Goal: Task Accomplishment & Management: Complete application form

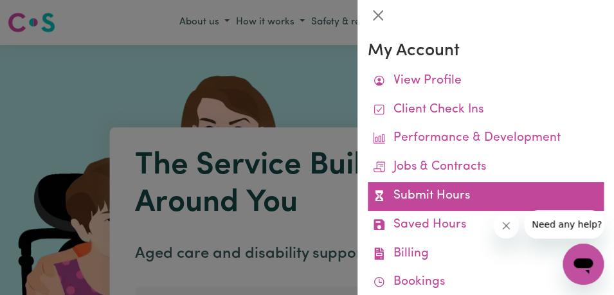
click at [474, 199] on link "Submit Hours" at bounding box center [486, 196] width 236 height 29
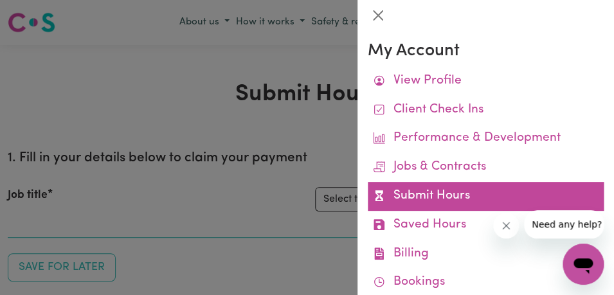
click at [474, 199] on link "Submit Hours" at bounding box center [486, 196] width 236 height 29
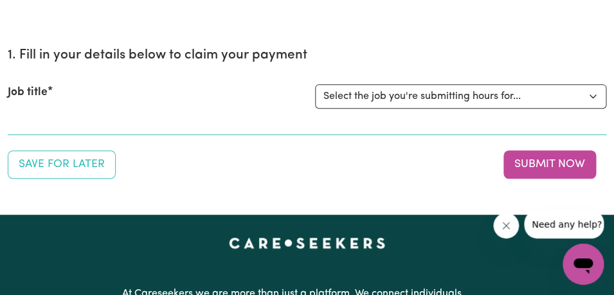
scroll to position [105, 0]
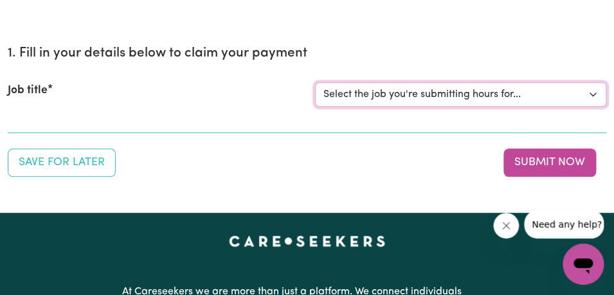
select select "11855"
click option "[[PERSON_NAME]] Support Worker Needed For Personal Care In the Morning- [PERSON…" at bounding box center [0, 0] width 0 height 0
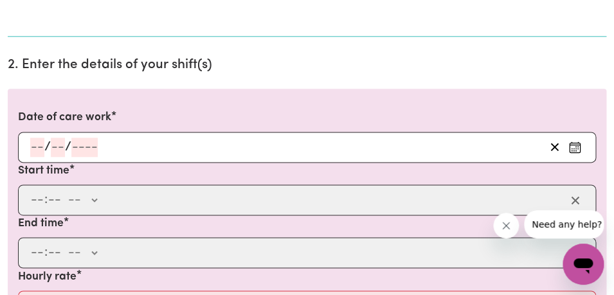
scroll to position [340, 0]
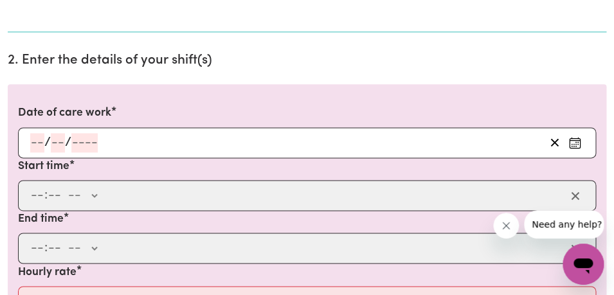
click at [38, 142] on input "number" at bounding box center [37, 142] width 14 height 19
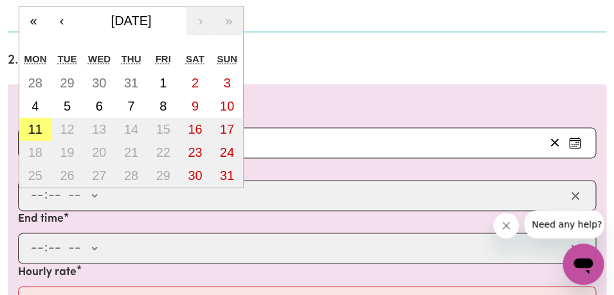
type input "8"
type input "00"
click at [37, 129] on abbr "11" at bounding box center [35, 129] width 14 height 14
type input "[DATE]"
type input "11"
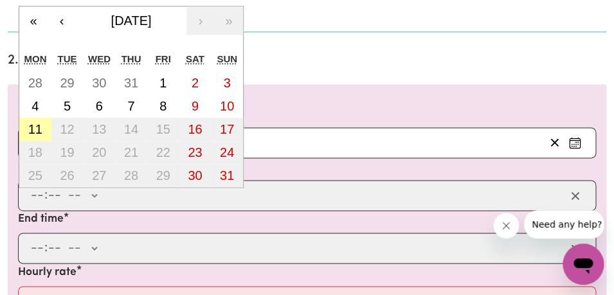
type input "8"
type input "2025"
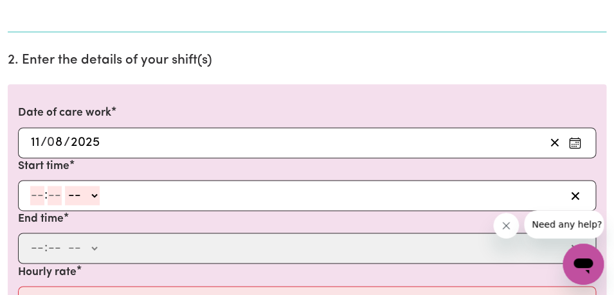
click at [37, 196] on input "number" at bounding box center [37, 195] width 14 height 19
type input "8"
type input "00"
select select "am"
click option "AM" at bounding box center [0, 0] width 0 height 0
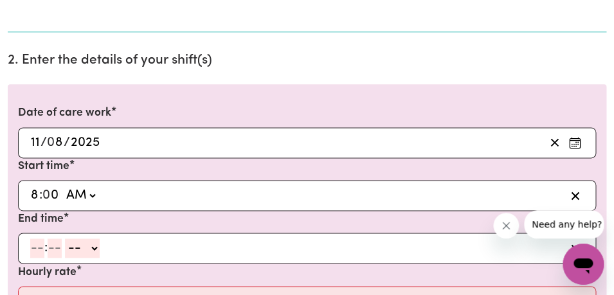
type input "08:00"
type input "0"
click at [42, 252] on input "number" at bounding box center [37, 247] width 14 height 19
type input "9"
type input "00"
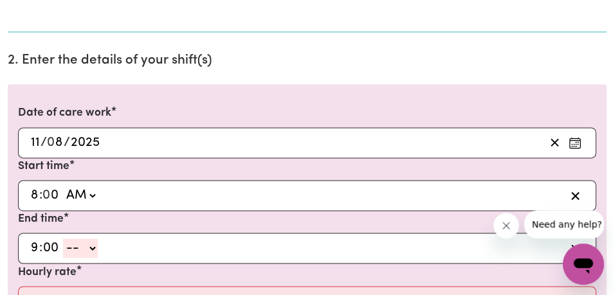
click at [63, 238] on select "-- AM PM" at bounding box center [80, 247] width 35 height 19
select select "am"
click option "AM" at bounding box center [0, 0] width 0 height 0
type input "09:00"
type input "0"
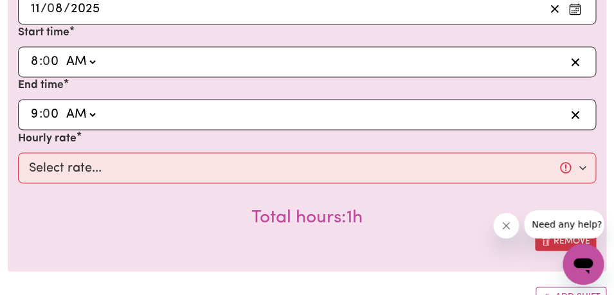
scroll to position [516, 0]
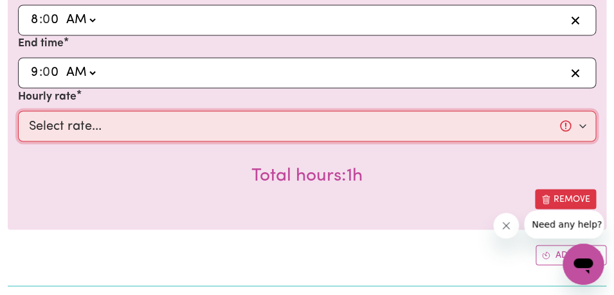
select select "44-Weekday"
click option "$44.00 (Weekday)" at bounding box center [0, 0] width 0 height 0
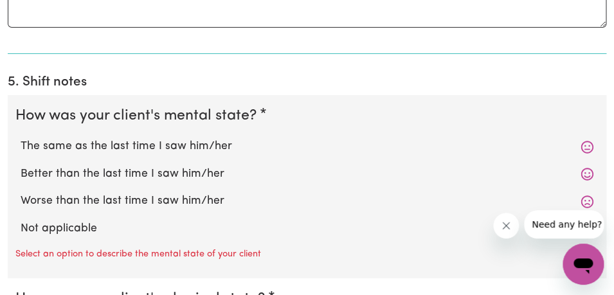
scroll to position [1088, 0]
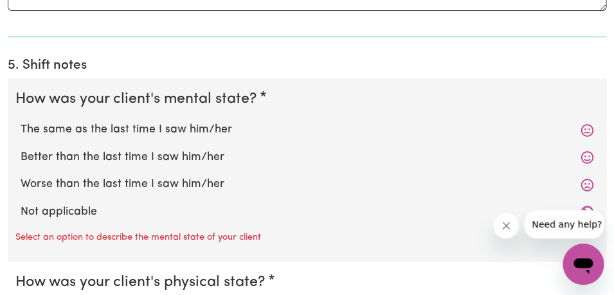
click at [335, 129] on label "The same as the last time I saw him/her" at bounding box center [307, 129] width 573 height 17
click at [21, 121] on input "The same as the last time I saw him/her" at bounding box center [20, 121] width 1 height 1
radio input "true"
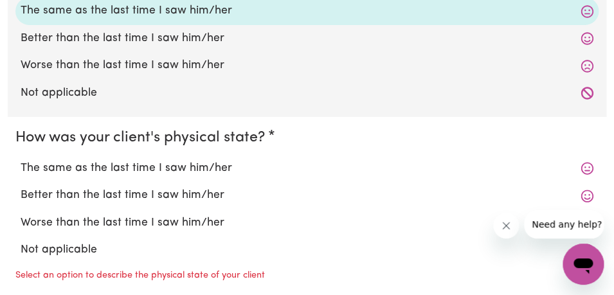
scroll to position [1218, 0]
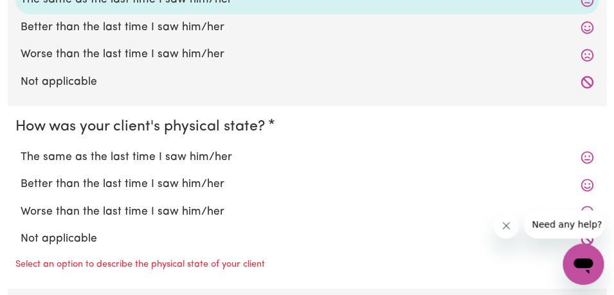
click at [316, 153] on label "The same as the last time I saw him/her" at bounding box center [307, 157] width 573 height 17
click at [21, 149] on input "The same as the last time I saw him/her" at bounding box center [20, 148] width 1 height 1
radio input "true"
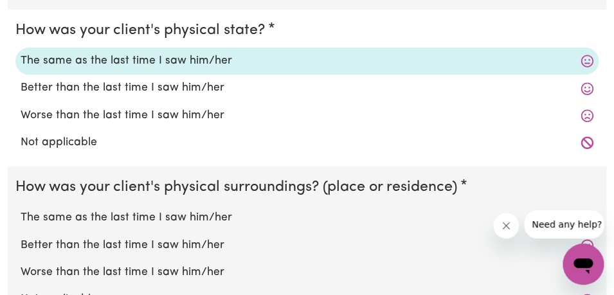
scroll to position [1329, 0]
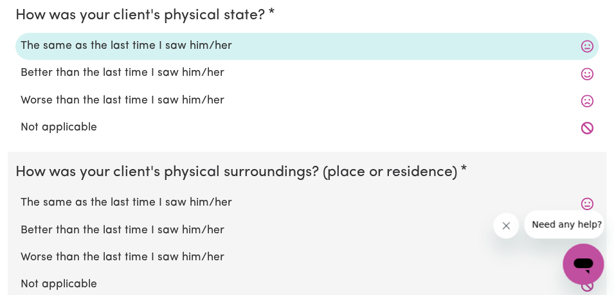
click at [294, 212] on div "The same as the last time I saw him/her" at bounding box center [306, 203] width 583 height 27
click at [294, 208] on label "The same as the last time I saw him/her" at bounding box center [307, 203] width 573 height 17
click at [21, 195] on input "The same as the last time I saw him/her" at bounding box center [20, 194] width 1 height 1
radio input "true"
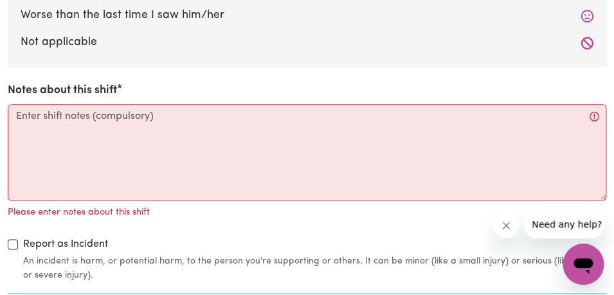
scroll to position [1580, 0]
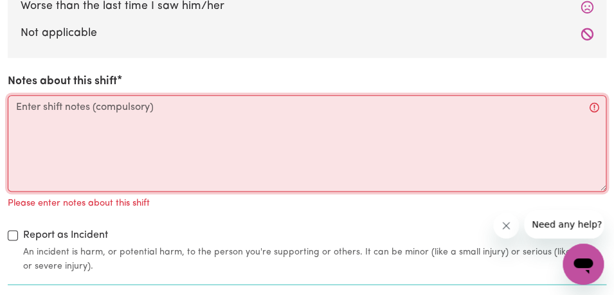
click at [267, 142] on textarea "Notes about this shift" at bounding box center [307, 143] width 598 height 96
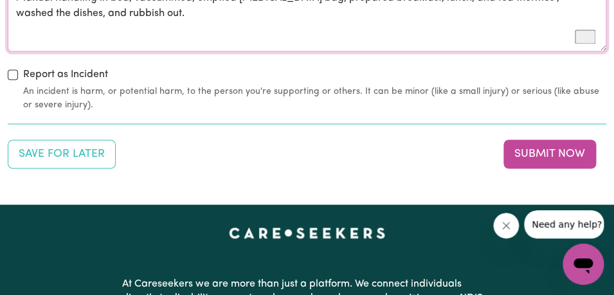
scroll to position [1736, 0]
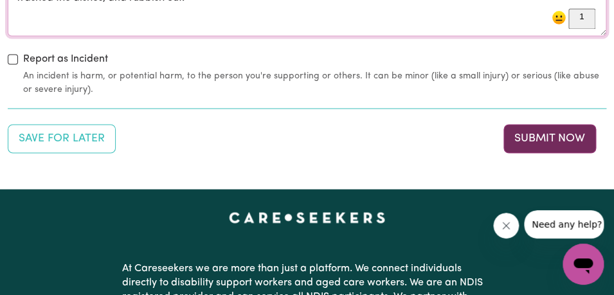
type textarea "[PERSON_NAME], her son was present, [PERSON_NAME] was in a good mood, changed I…"
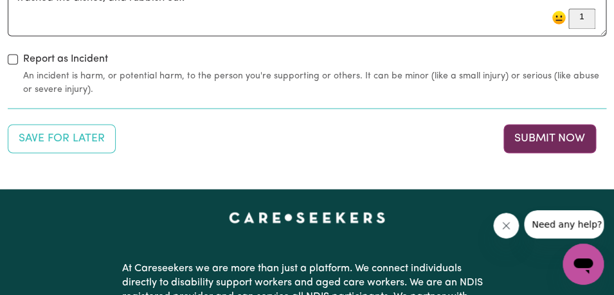
click at [554, 137] on button "Submit Now" at bounding box center [549, 138] width 93 height 28
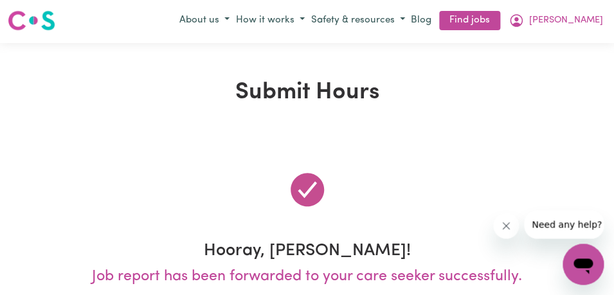
scroll to position [0, 0]
